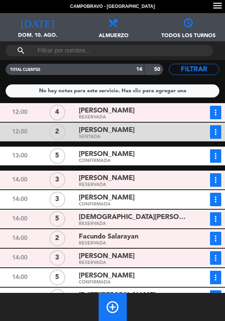
click at [217, 111] on icon "more_vert" at bounding box center [215, 112] width 9 height 9
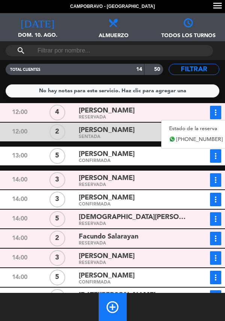
click at [190, 126] on link "Estado de la reserva" at bounding box center [195, 128] width 69 height 11
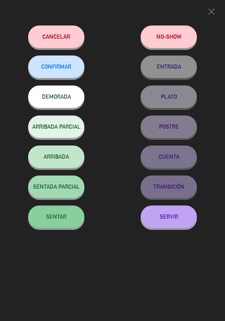
click at [172, 271] on div "close Cancelar NO-SHOW CONFIRMAR ENTRADA DEMORADA PLATO ARRIBADA PARCIAL POSTRE…" at bounding box center [112, 160] width 225 height 321
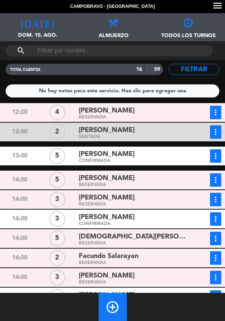
click at [215, 114] on icon "more_vert" at bounding box center [215, 112] width 9 height 9
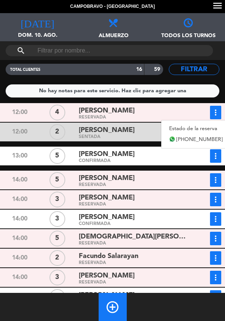
click at [186, 139] on span "[PHONE_NUMBER]" at bounding box center [199, 139] width 46 height 9
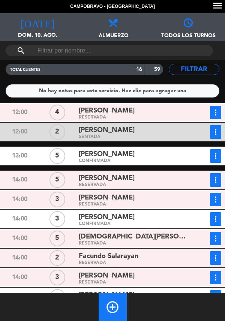
click at [113, 115] on div "[PERSON_NAME]" at bounding box center [133, 111] width 108 height 10
click at [116, 151] on span "[PERSON_NAME]" at bounding box center [107, 154] width 56 height 11
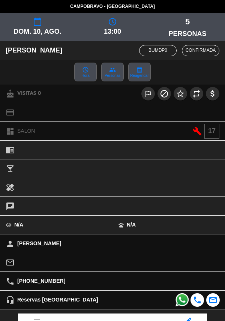
click at [219, 161] on div "local_bar" at bounding box center [112, 168] width 225 height 19
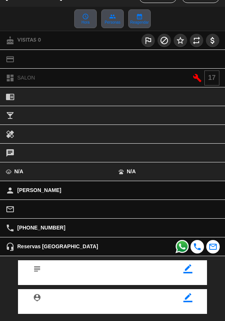
scroll to position [98, 0]
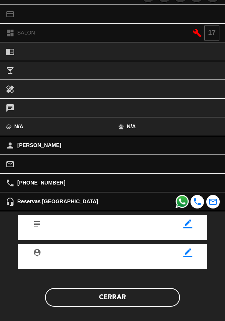
click at [132, 297] on button "Cerrar" at bounding box center [112, 297] width 135 height 19
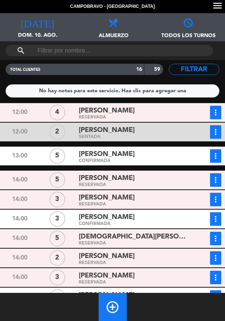
click at [217, 117] on icon "more_vert" at bounding box center [215, 112] width 9 height 9
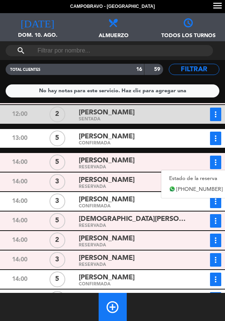
scroll to position [20, 0]
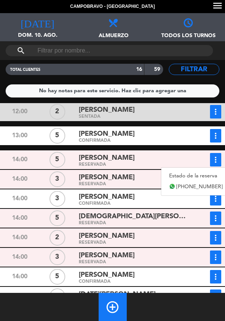
click at [189, 156] on div "more_vert Estado de la reserva +541111111111" at bounding box center [205, 159] width 32 height 13
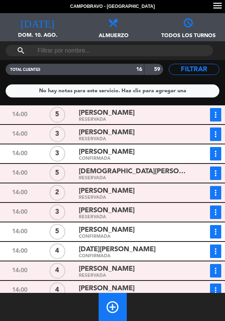
scroll to position [0, 0]
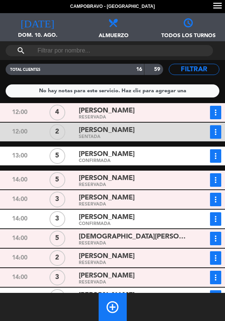
click at [214, 156] on icon "more_vert" at bounding box center [215, 155] width 9 height 9
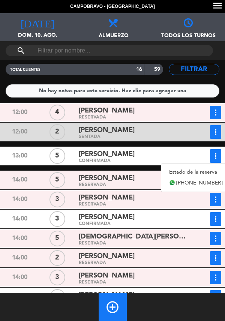
click at [192, 172] on link "Estado de la reserva" at bounding box center [195, 171] width 69 height 11
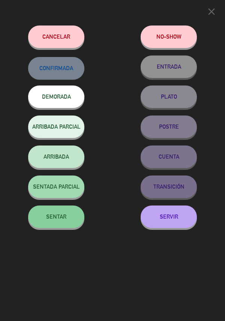
click at [63, 220] on span "SENTAR" at bounding box center [56, 216] width 20 height 6
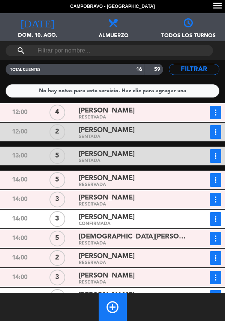
click at [108, 158] on span "[PERSON_NAME]" at bounding box center [107, 154] width 56 height 11
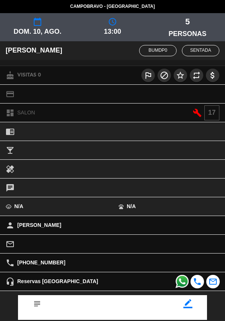
scroll to position [80, 0]
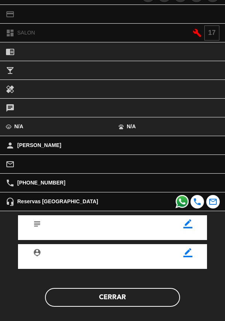
click at [120, 298] on button "Cerrar" at bounding box center [112, 297] width 135 height 19
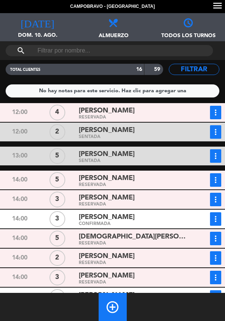
click at [143, 182] on div "Alejandra" at bounding box center [133, 178] width 108 height 10
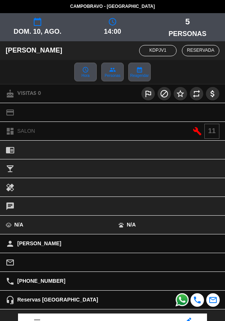
scroll to position [98, 0]
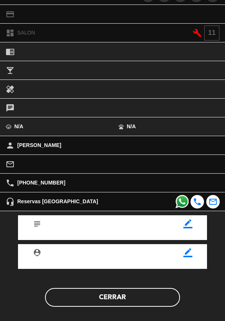
click at [114, 302] on button "Cerrar" at bounding box center [112, 297] width 135 height 19
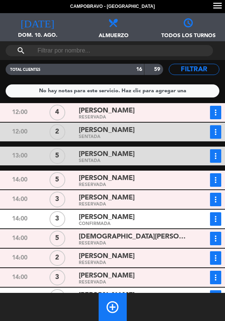
click at [168, 198] on div "[PERSON_NAME]" at bounding box center [133, 198] width 108 height 10
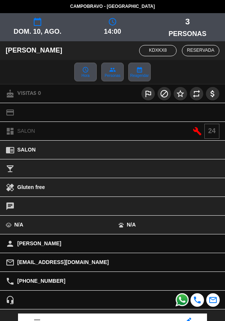
scroll to position [74, 0]
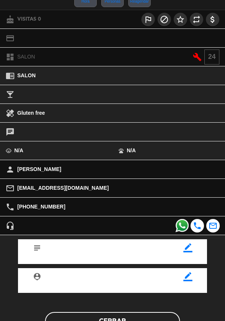
click at [153, 313] on button "Cerrar" at bounding box center [112, 321] width 135 height 19
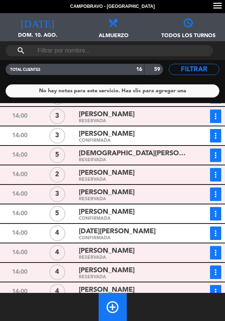
scroll to position [0, 0]
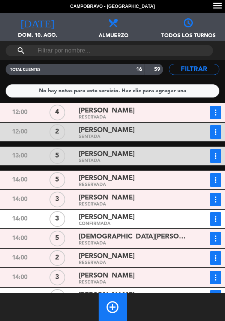
click at [140, 161] on div "SENTADA" at bounding box center [133, 160] width 108 height 3
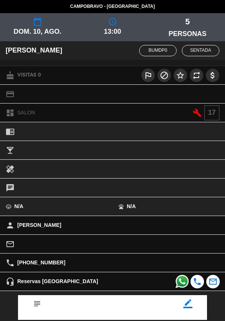
scroll to position [80, 0]
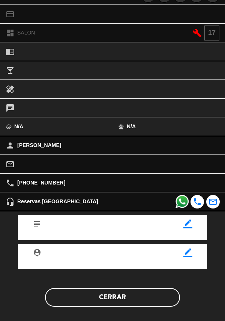
click at [85, 298] on button "Cerrar" at bounding box center [112, 297] width 135 height 19
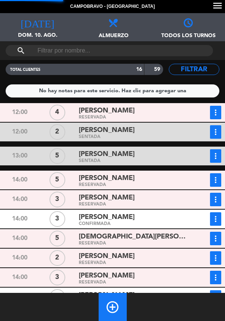
click at [135, 183] on div "RESERVADA" at bounding box center [133, 184] width 108 height 3
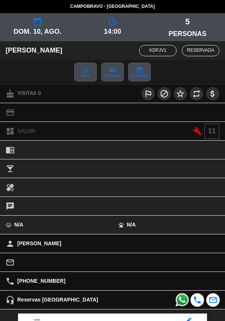
scroll to position [98, 0]
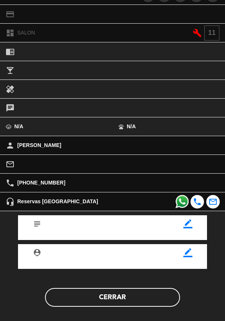
click at [79, 304] on button "Cerrar" at bounding box center [112, 297] width 135 height 19
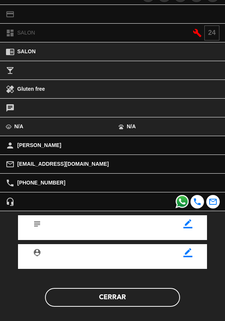
click at [81, 301] on button "Cerrar" at bounding box center [112, 297] width 135 height 19
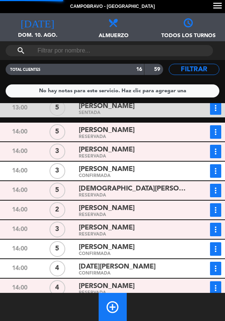
click at [138, 175] on div "CONFIRMADA" at bounding box center [133, 175] width 108 height 3
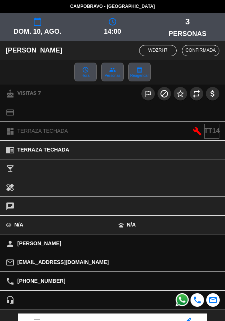
scroll to position [87, 0]
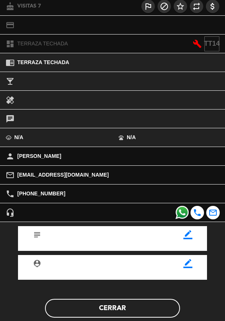
click at [77, 311] on button "Cerrar" at bounding box center [112, 308] width 135 height 19
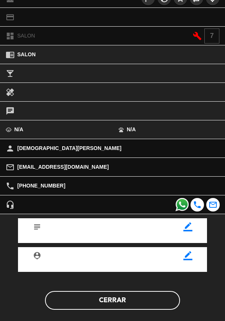
scroll to position [98, 0]
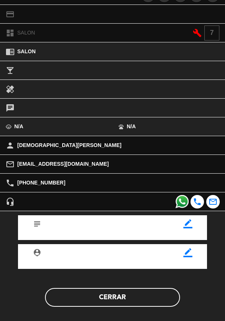
click at [66, 303] on button "Cerrar" at bounding box center [112, 297] width 135 height 19
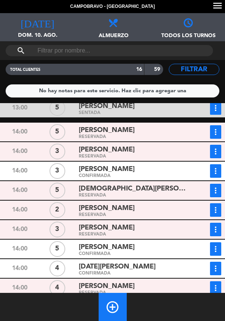
click at [164, 155] on div "RESERVADA" at bounding box center [133, 156] width 108 height 3
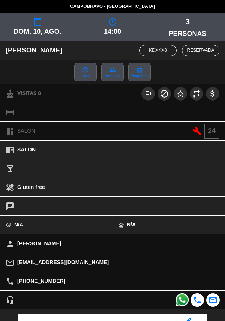
scroll to position [91, 0]
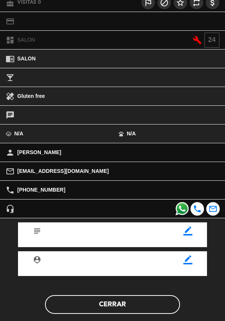
click at [130, 311] on button "Cerrar" at bounding box center [112, 304] width 135 height 19
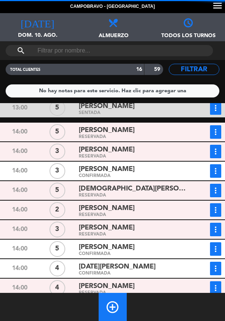
scroll to position [75, 0]
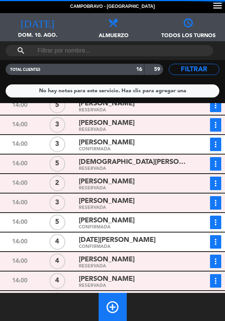
click at [161, 207] on div "RESERVADA" at bounding box center [133, 207] width 108 height 3
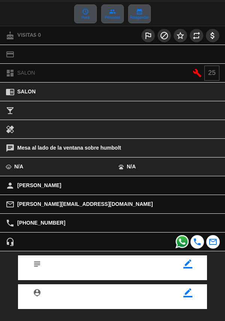
scroll to position [98, 0]
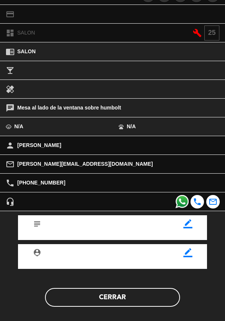
click at [142, 298] on button "Cerrar" at bounding box center [112, 297] width 135 height 19
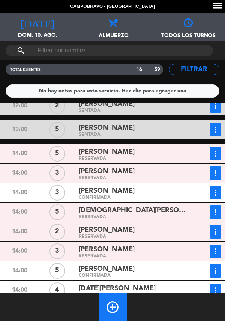
scroll to position [40, 0]
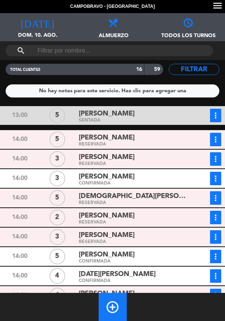
click at [121, 141] on div "Alejandra" at bounding box center [133, 138] width 108 height 10
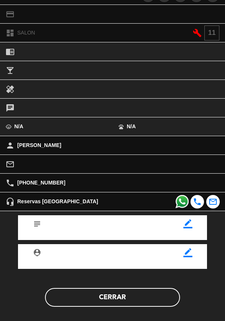
scroll to position [97, 0]
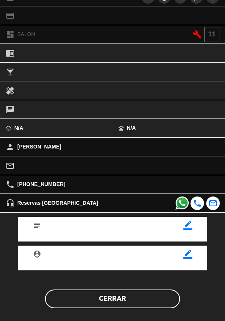
click at [148, 301] on button "Cerrar" at bounding box center [112, 298] width 135 height 19
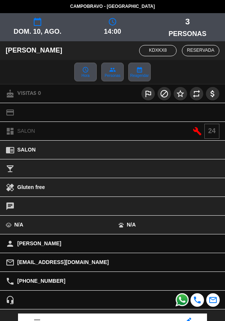
scroll to position [97, 0]
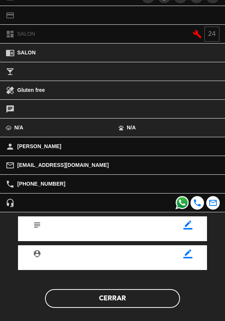
click at [129, 304] on button "Cerrar" at bounding box center [112, 298] width 135 height 19
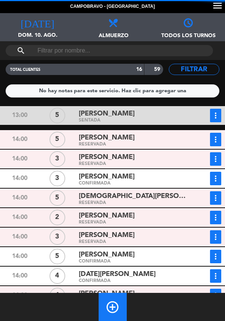
scroll to position [72, 0]
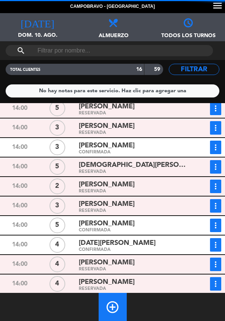
click at [140, 169] on span "[DEMOGRAPHIC_DATA][PERSON_NAME]" at bounding box center [133, 165] width 108 height 11
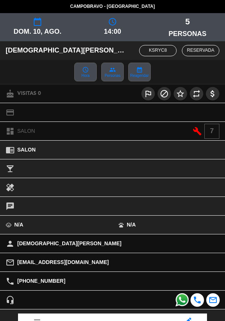
scroll to position [98, 0]
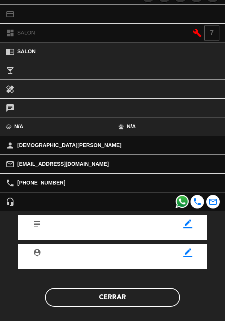
click at [141, 299] on button "Cerrar" at bounding box center [112, 297] width 135 height 19
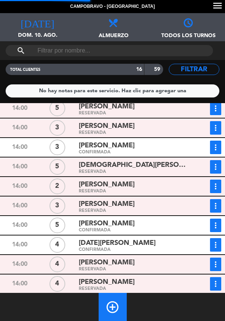
scroll to position [0, 0]
click at [141, 210] on div "RESERVADA" at bounding box center [133, 210] width 108 height 3
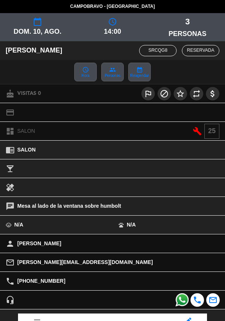
scroll to position [96, 0]
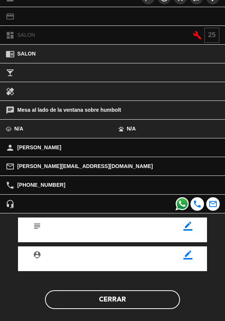
click at [127, 298] on button "Cerrar" at bounding box center [112, 299] width 135 height 19
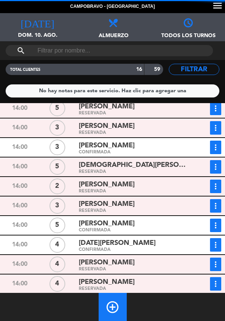
scroll to position [98, 0]
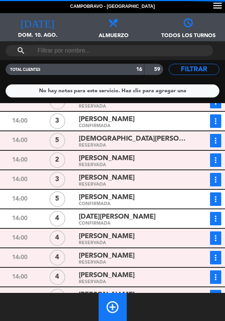
click at [143, 205] on div "CONFIRMADA" at bounding box center [133, 203] width 108 height 3
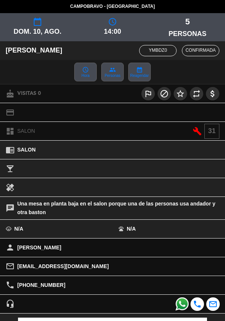
scroll to position [102, 0]
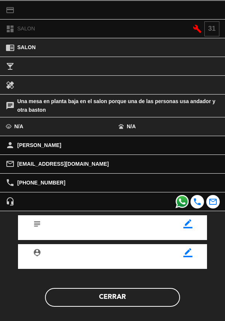
click at [133, 295] on button "Cerrar" at bounding box center [112, 297] width 135 height 19
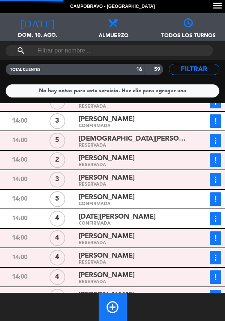
click at [114, 221] on span "[DATE][PERSON_NAME]" at bounding box center [117, 216] width 77 height 11
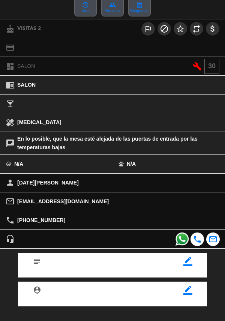
scroll to position [89, 0]
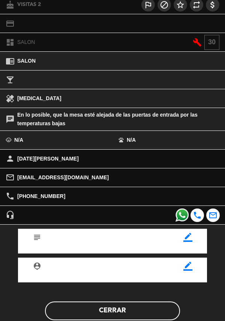
click at [119, 308] on button "Cerrar" at bounding box center [112, 310] width 135 height 19
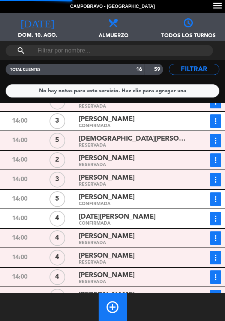
scroll to position [112, 0]
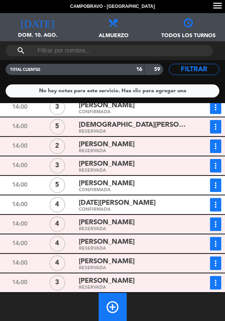
click at [117, 227] on div "RESERVADA" at bounding box center [133, 228] width 108 height 3
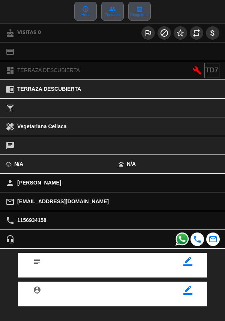
scroll to position [96, 0]
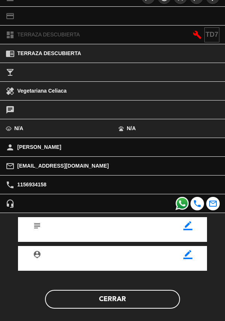
click at [118, 304] on button "Cerrar" at bounding box center [112, 299] width 135 height 19
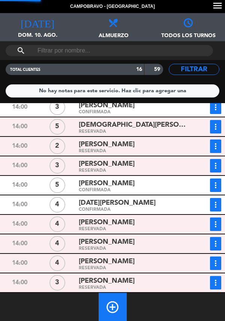
click at [117, 244] on div "[PERSON_NAME]" at bounding box center [133, 242] width 108 height 10
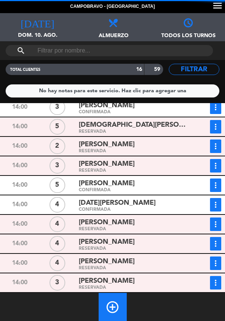
click at [100, 261] on span "[PERSON_NAME]" at bounding box center [107, 261] width 56 height 11
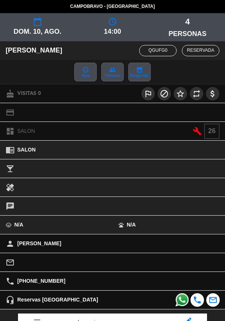
scroll to position [99, 0]
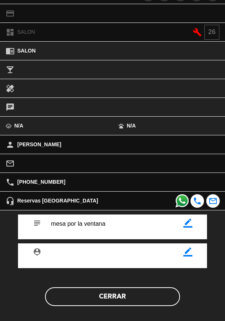
click at [129, 301] on button "Cerrar" at bounding box center [112, 296] width 135 height 19
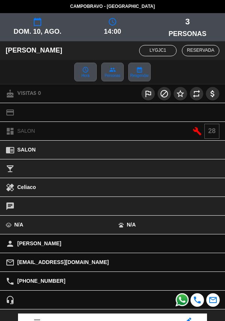
scroll to position [74, 0]
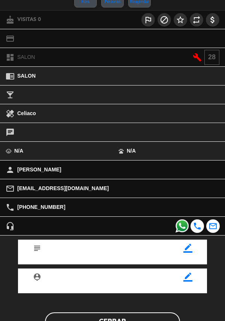
click at [131, 313] on button "Cerrar" at bounding box center [112, 321] width 135 height 19
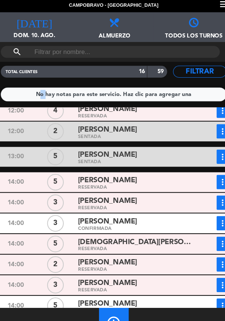
scroll to position [0, 0]
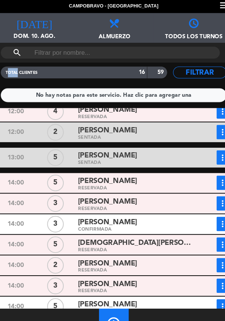
click at [8, 65] on div "TOTAL CLIENTES" at bounding box center [25, 69] width 36 height 9
click at [7, 65] on div "TOTAL CLIENTES" at bounding box center [25, 69] width 36 height 9
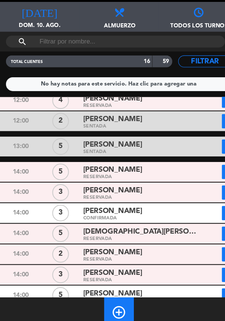
click at [211, 133] on button "more_vert" at bounding box center [215, 125] width 11 height 13
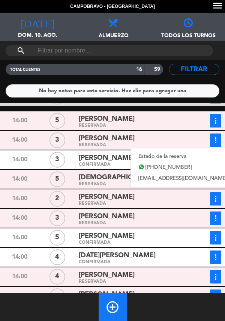
scroll to position [30, 0]
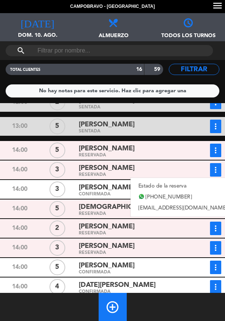
click at [180, 144] on div "Alejandra" at bounding box center [133, 149] width 108 height 10
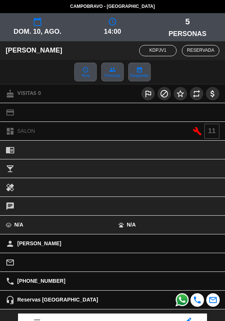
scroll to position [98, 0]
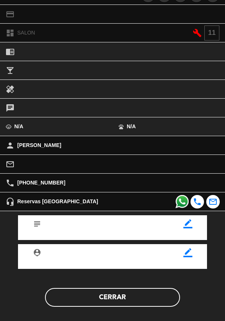
click at [129, 301] on button "Cerrar" at bounding box center [112, 297] width 135 height 19
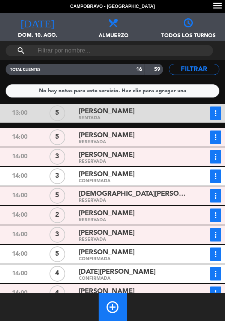
scroll to position [79, 0]
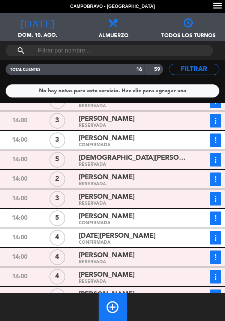
click at [135, 138] on span "[PERSON_NAME]" at bounding box center [107, 138] width 56 height 11
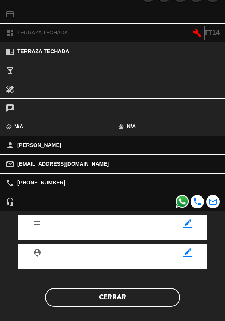
scroll to position [97, 0]
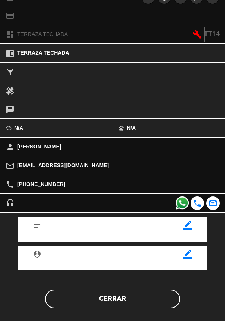
click at [117, 298] on button "Cerrar" at bounding box center [112, 298] width 135 height 19
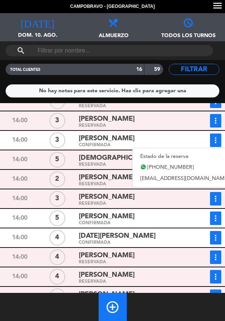
click at [174, 146] on div "CONFIRMADA" at bounding box center [133, 145] width 108 height 3
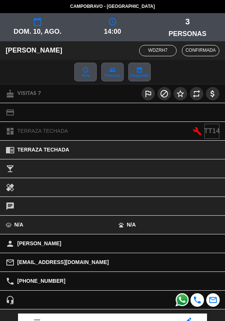
scroll to position [88, 0]
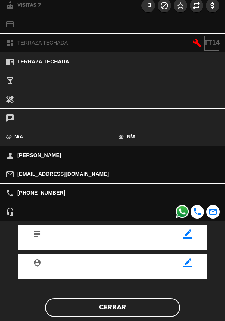
click at [120, 304] on button "Cerrar" at bounding box center [112, 307] width 135 height 19
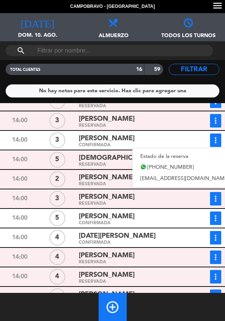
click at [172, 152] on link "Estado de la reserva" at bounding box center [184, 156] width 105 height 11
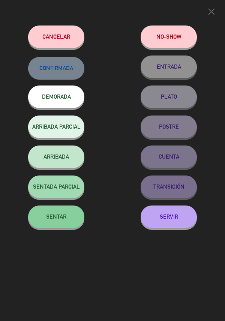
click at [60, 223] on button "SENTAR" at bounding box center [56, 216] width 56 height 22
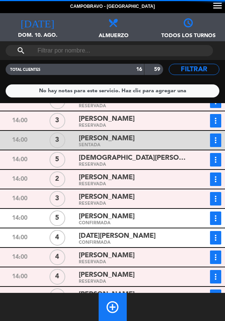
scroll to position [97, 0]
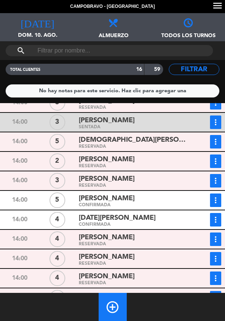
click at [218, 42] on button "more_vert" at bounding box center [215, 34] width 11 height 13
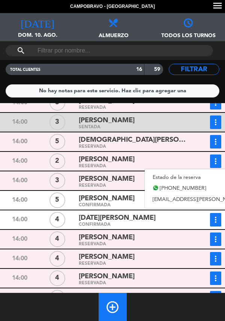
click at [220, 163] on icon "more_vert" at bounding box center [215, 161] width 9 height 9
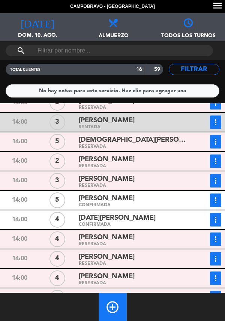
click at [214, 40] on icon "more_vert" at bounding box center [215, 35] width 9 height 9
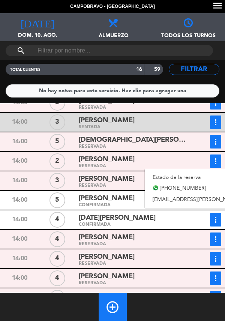
click at [192, 177] on link "Estado de la reserva" at bounding box center [218, 177] width 147 height 11
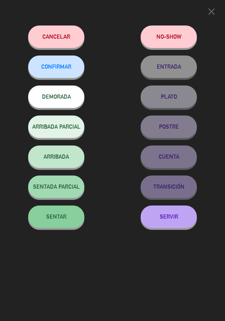
click at [69, 221] on button "SENTAR" at bounding box center [56, 216] width 56 height 22
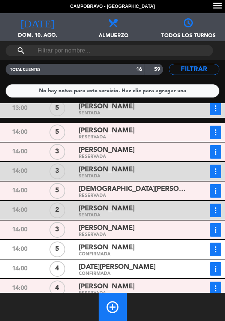
scroll to position [0, 0]
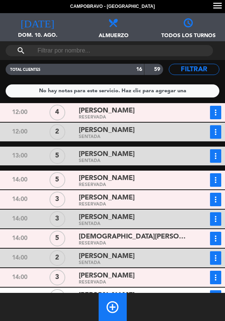
click at [127, 257] on span "Facundo Salarayan" at bounding box center [107, 256] width 56 height 11
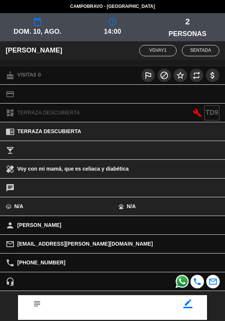
scroll to position [79, 0]
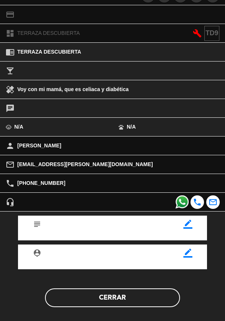
click at [136, 301] on button "Cerrar" at bounding box center [112, 297] width 135 height 19
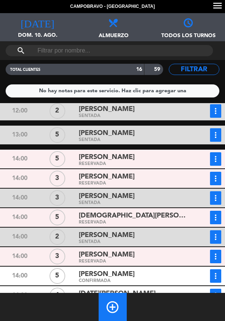
scroll to position [41, 0]
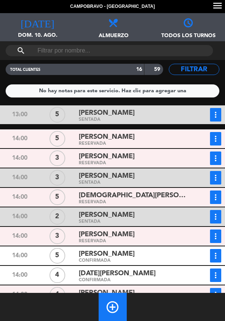
click at [218, 97] on button "more_vert" at bounding box center [215, 90] width 11 height 13
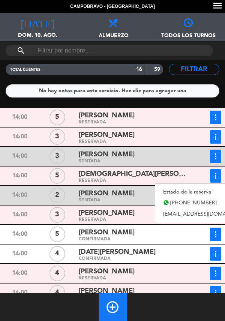
scroll to position [112, 0]
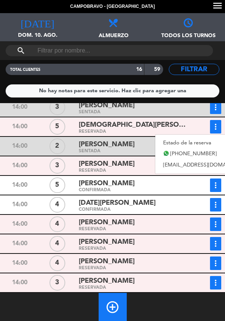
click at [173, 303] on div "add_circle_outline" at bounding box center [112, 307] width 225 height 28
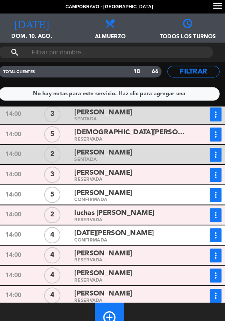
scroll to position [89, 0]
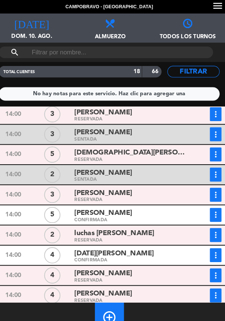
click at [138, 142] on span "[DEMOGRAPHIC_DATA][PERSON_NAME]" at bounding box center [133, 147] width 108 height 11
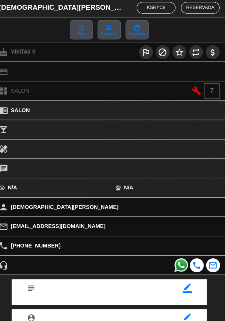
scroll to position [0, 0]
